Goal: Task Accomplishment & Management: Complete application form

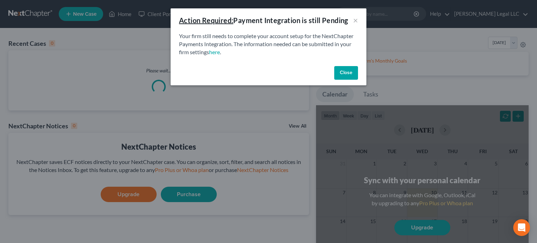
click at [344, 70] on button "Close" at bounding box center [346, 73] width 24 height 14
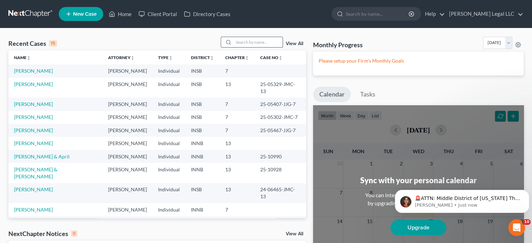
click at [256, 42] on input "search" at bounding box center [258, 42] width 49 height 10
type input "[PERSON_NAME]"
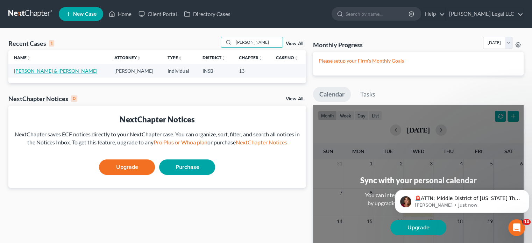
click at [39, 73] on link "[PERSON_NAME] & [PERSON_NAME]" at bounding box center [55, 71] width 83 height 6
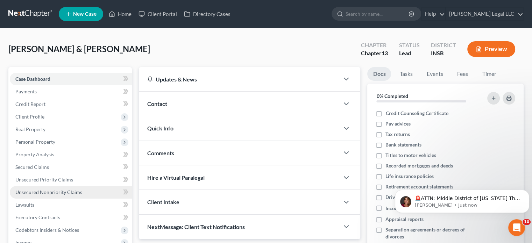
click at [27, 193] on span "Unsecured Nonpriority Claims" at bounding box center [48, 192] width 67 height 6
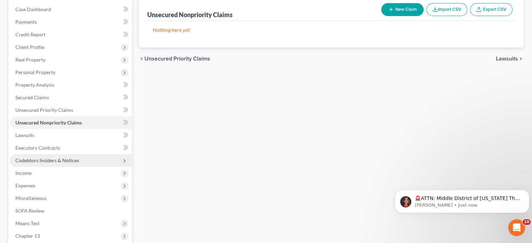
scroll to position [70, 0]
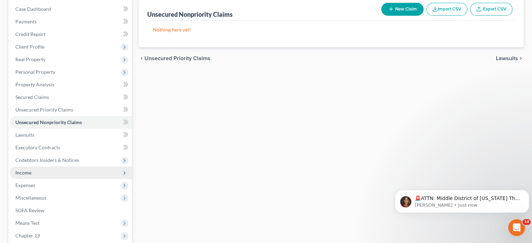
click at [22, 171] on span "Income" at bounding box center [23, 173] width 16 height 6
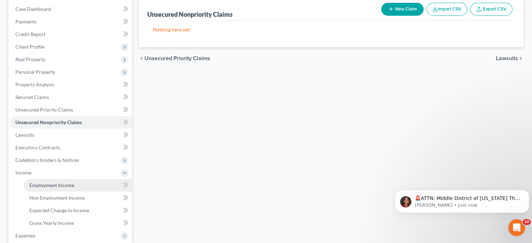
click at [28, 181] on link "Employment Income" at bounding box center [78, 185] width 108 height 13
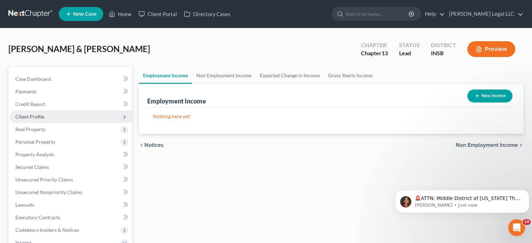
click at [30, 117] on span "Client Profile" at bounding box center [29, 117] width 29 height 6
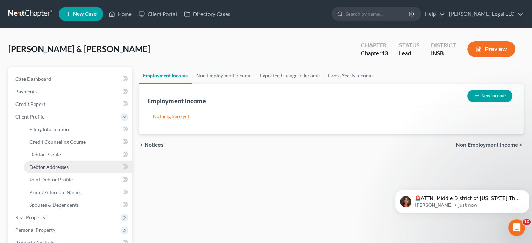
click at [37, 161] on link "Debtor Addresses" at bounding box center [78, 167] width 108 height 13
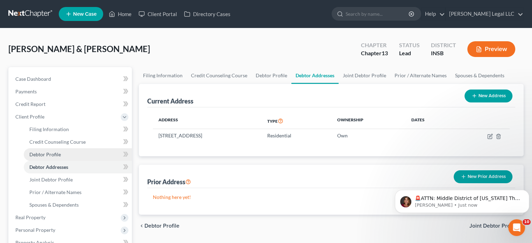
click at [38, 155] on span "Debtor Profile" at bounding box center [44, 154] width 31 height 6
select select "1"
select select "3"
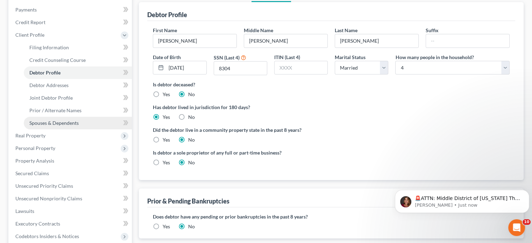
scroll to position [70, 0]
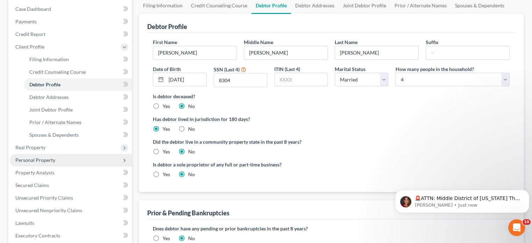
click at [29, 160] on span "Personal Property" at bounding box center [35, 160] width 40 height 6
